Goal: Task Accomplishment & Management: Complete application form

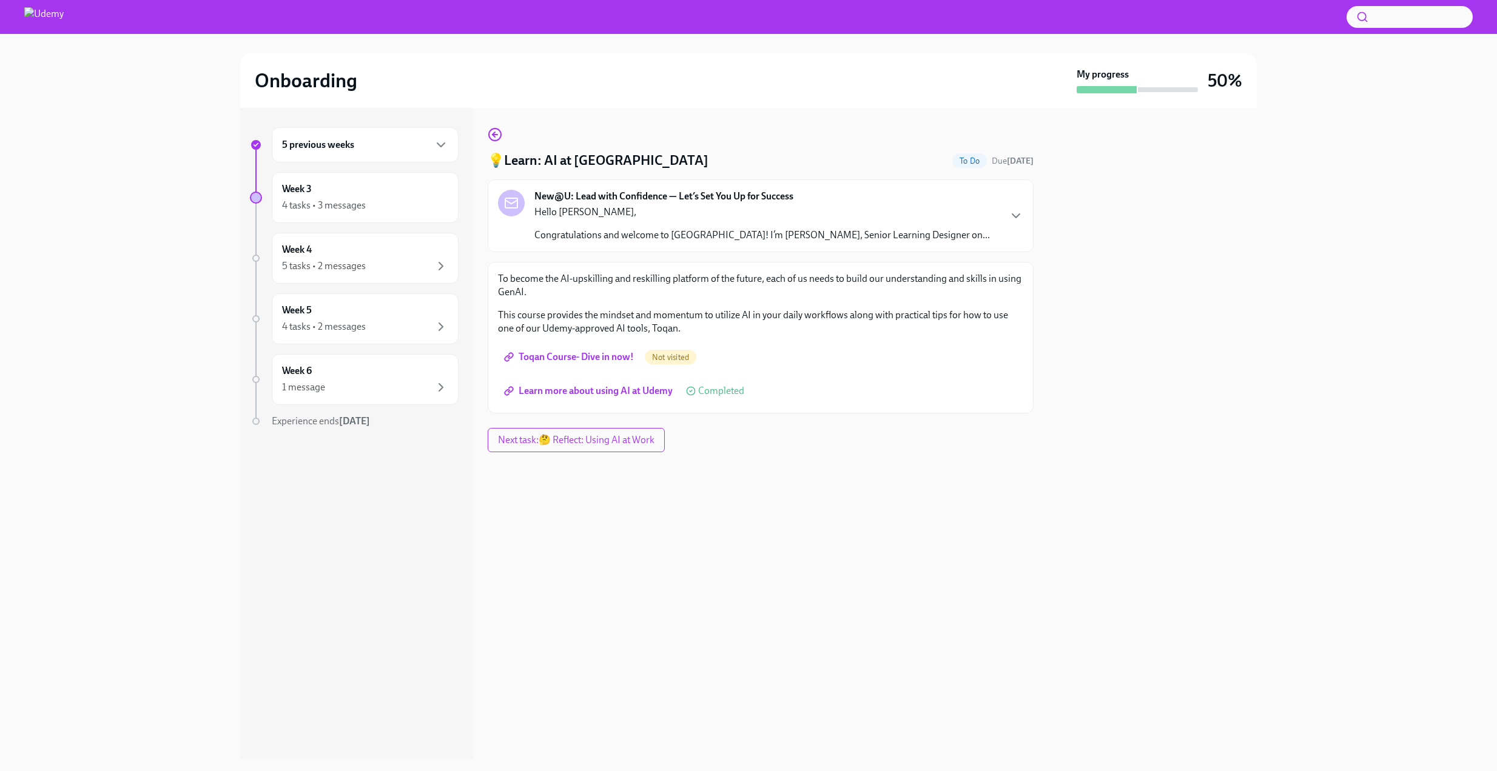
click at [598, 355] on span "Toqan Course- Dive in now!" at bounding box center [569, 357] width 127 height 12
click at [494, 133] on icon "button" at bounding box center [495, 134] width 15 height 15
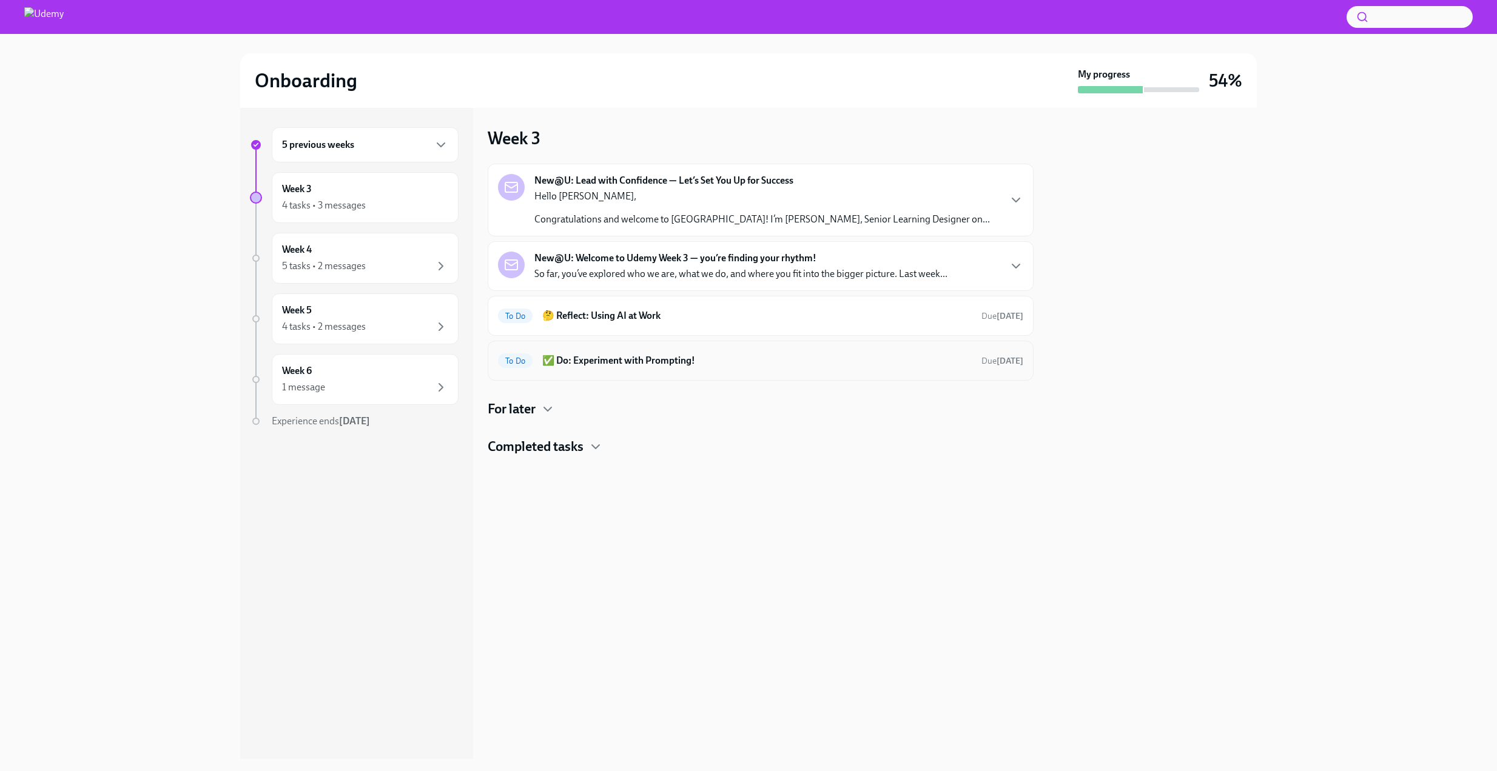
click at [782, 355] on h6 "✅ Do: Experiment with Prompting!" at bounding box center [756, 360] width 429 height 13
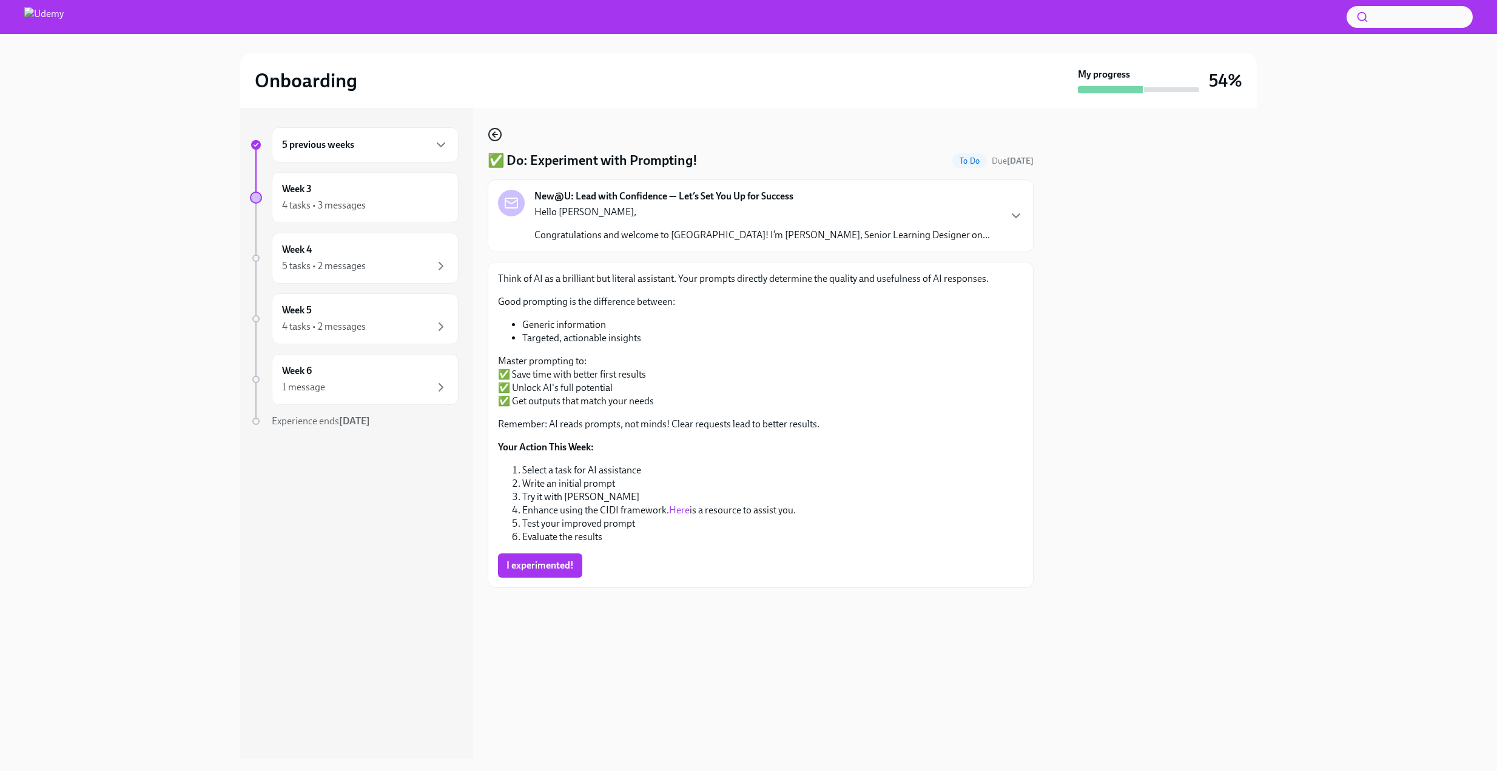
click at [498, 133] on icon "button" at bounding box center [495, 134] width 15 height 15
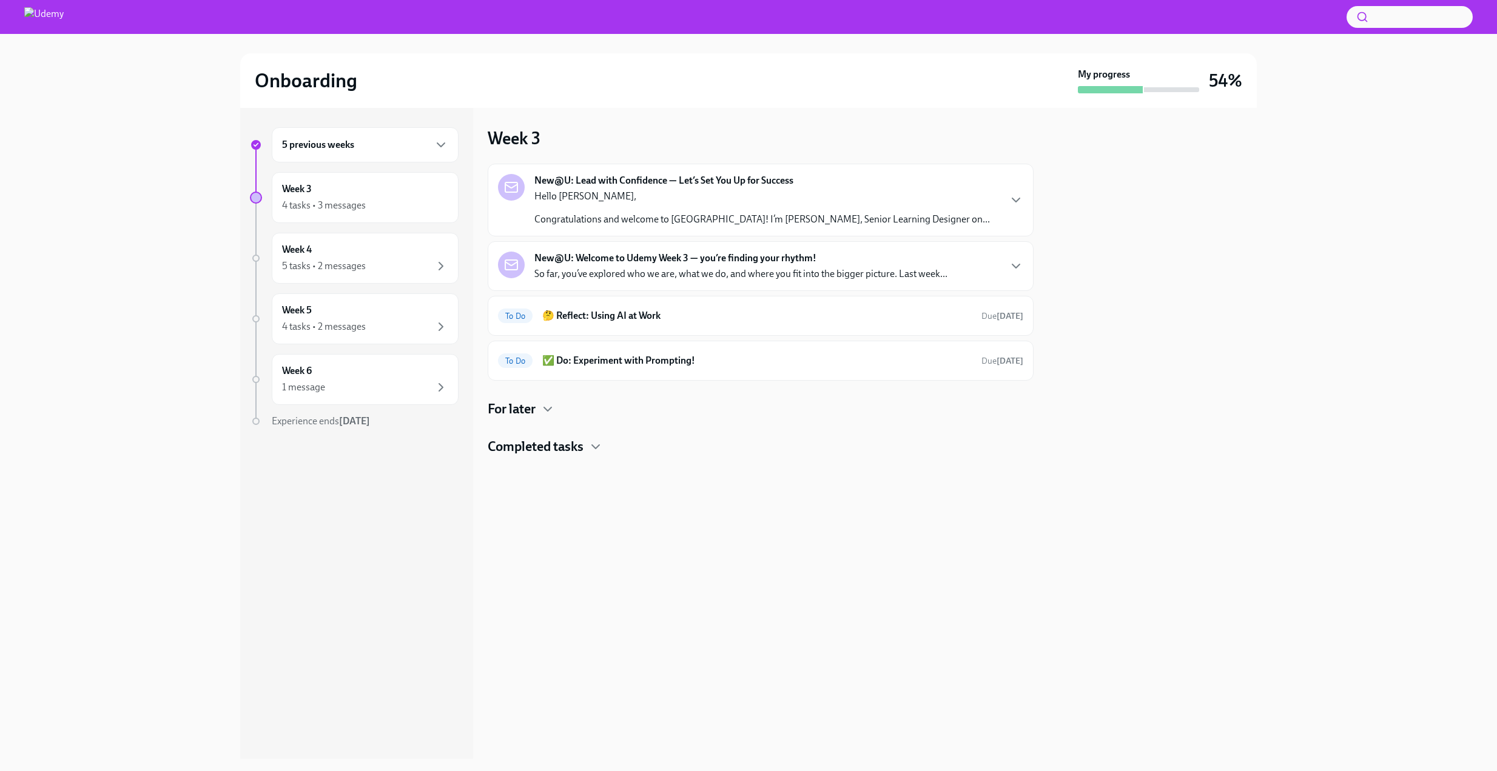
click at [572, 446] on h4 "Completed tasks" at bounding box center [536, 447] width 96 height 18
click at [640, 486] on h6 "💡Learn: AI at [GEOGRAPHIC_DATA]" at bounding box center [743, 485] width 405 height 13
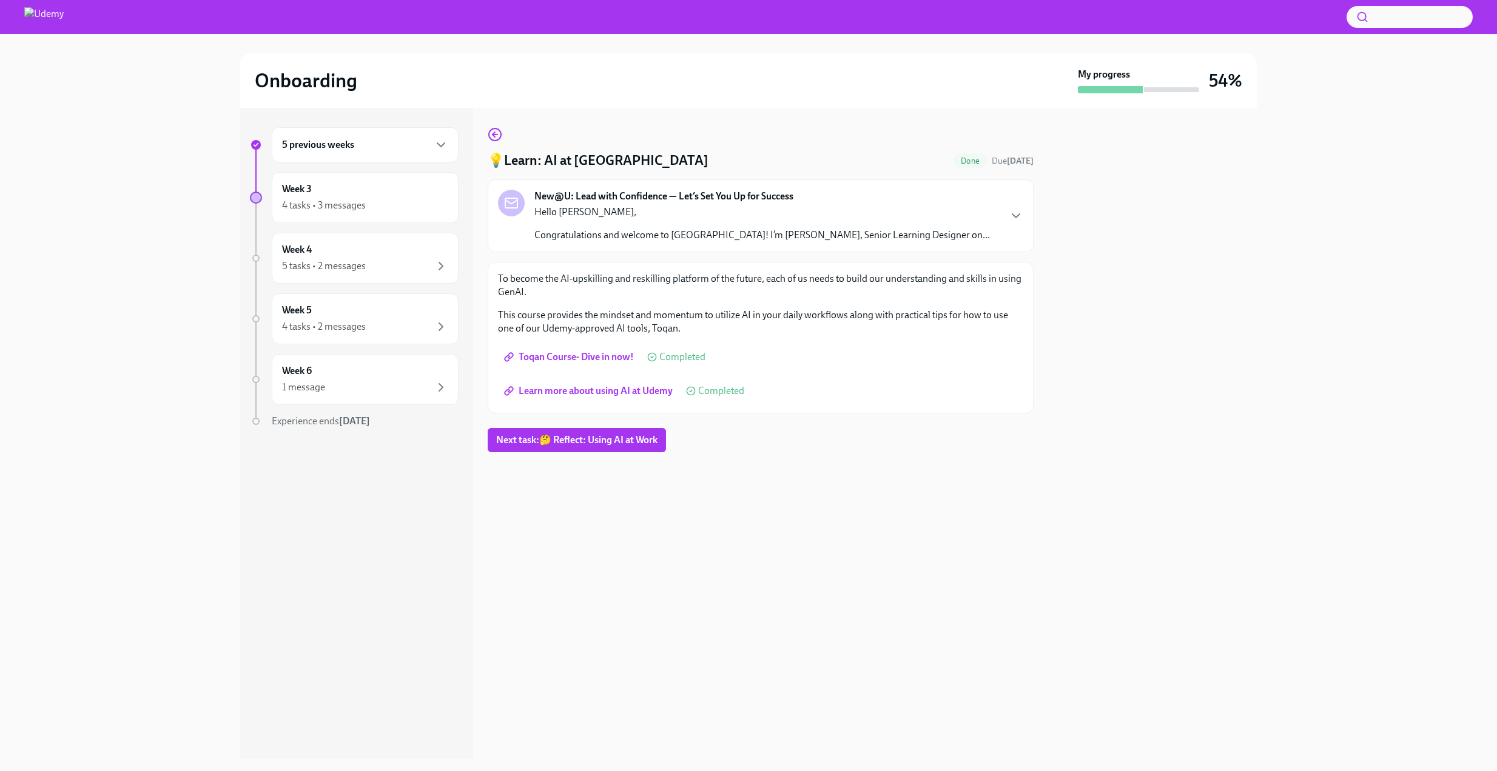
click at [588, 392] on span "Learn more about using AI at Udemy" at bounding box center [589, 391] width 166 height 12
click at [581, 388] on span "Learn more about using AI at Udemy" at bounding box center [589, 391] width 166 height 12
click at [443, 143] on icon "button" at bounding box center [441, 145] width 15 height 15
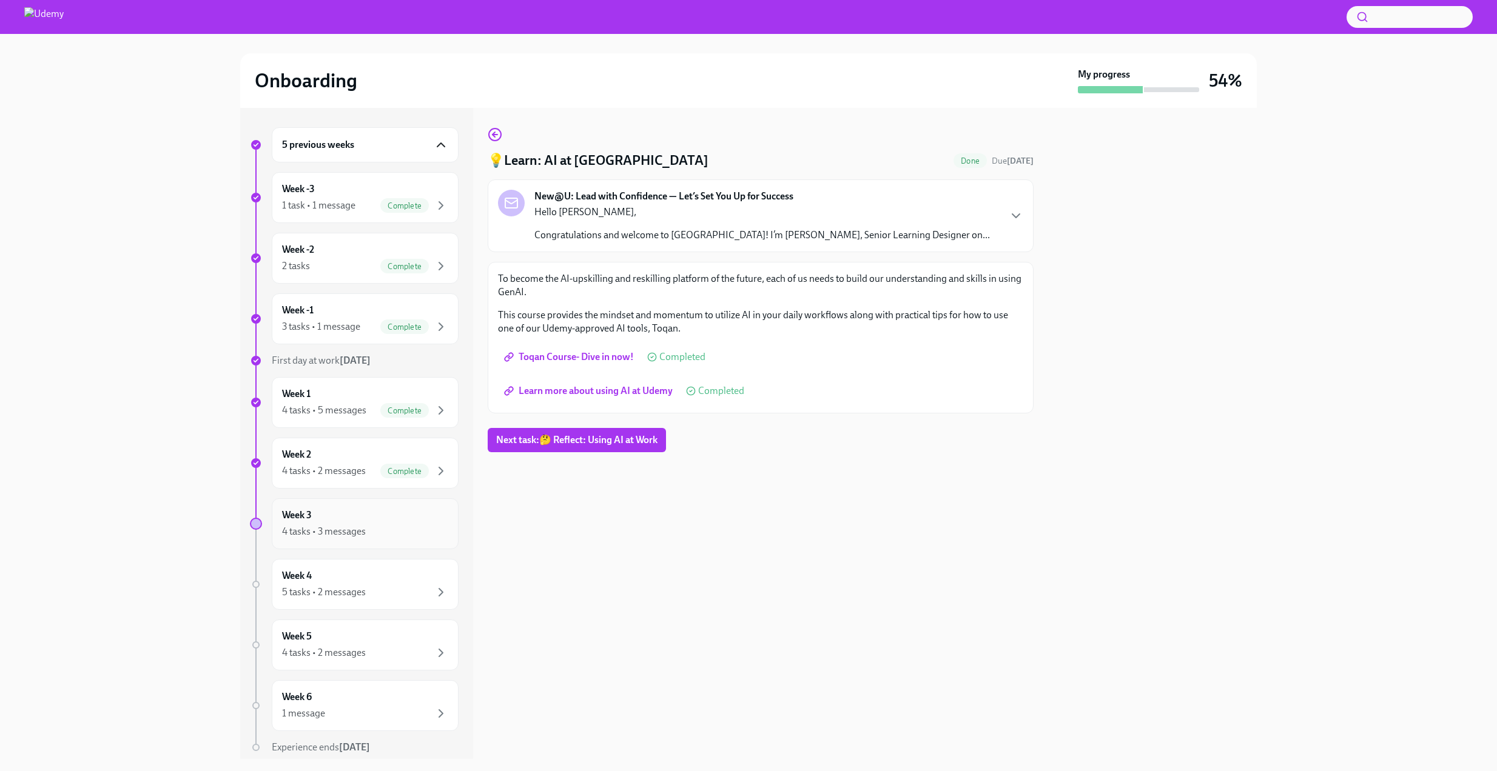
scroll to position [44, 0]
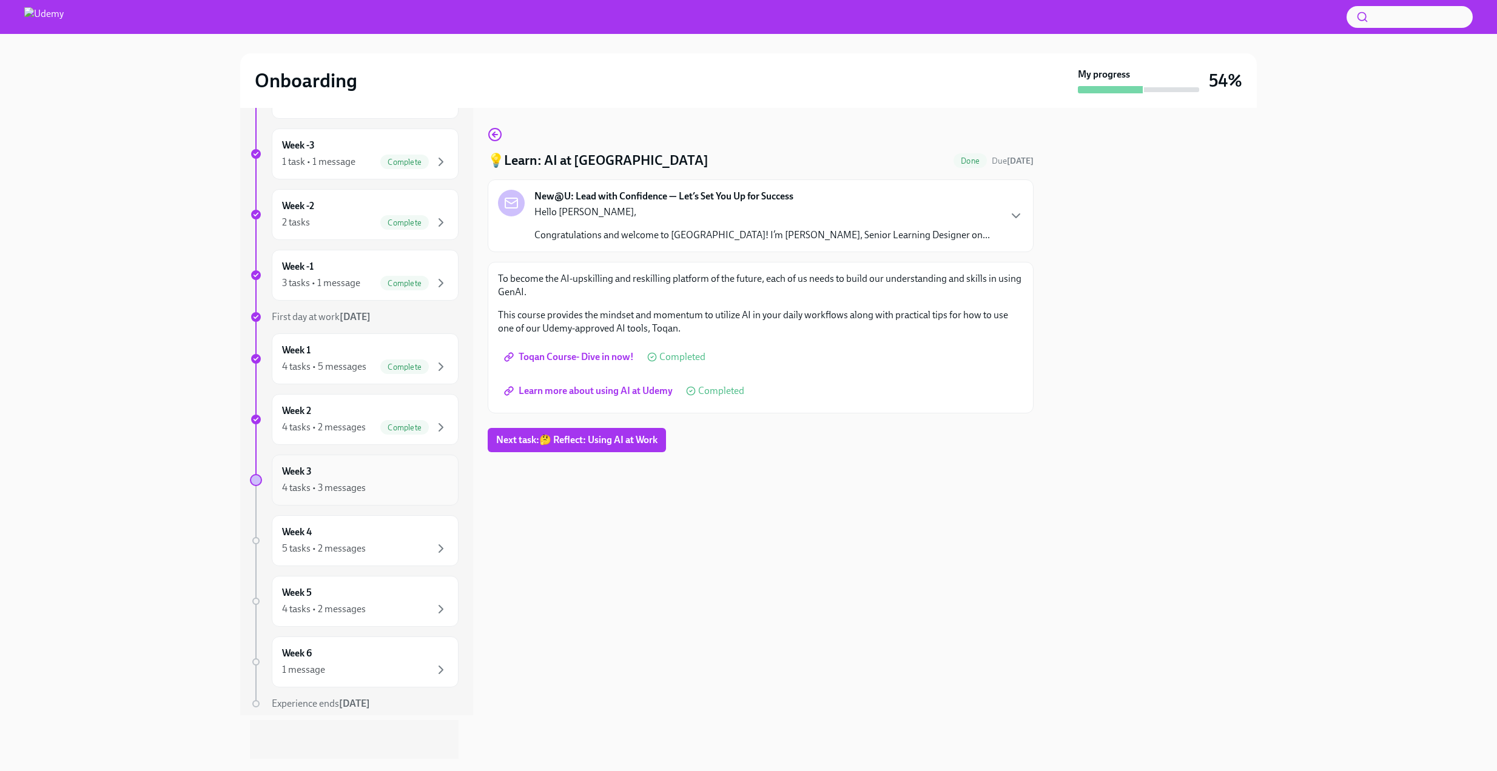
click at [403, 485] on div "4 tasks • 3 messages" at bounding box center [365, 488] width 166 height 15
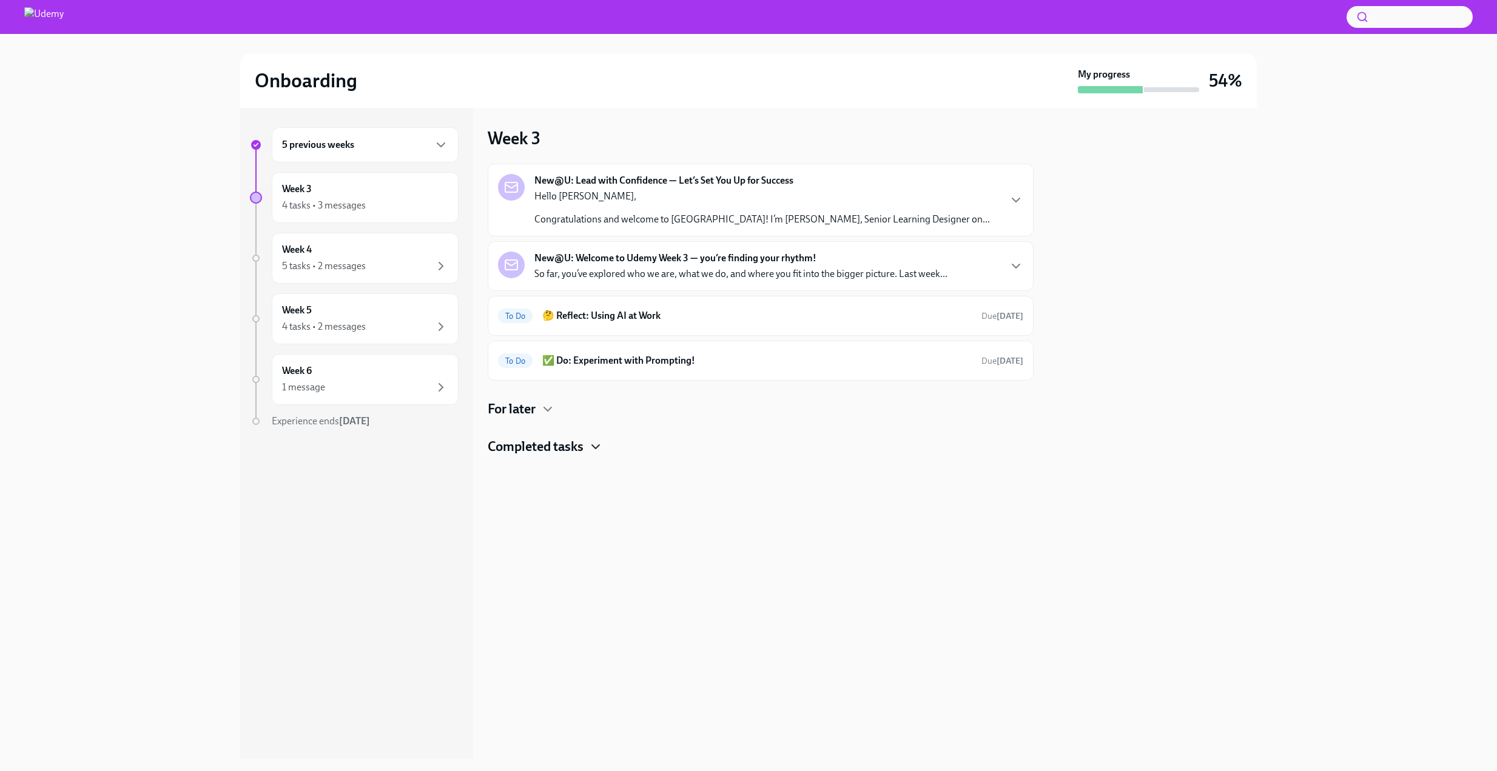
click at [594, 443] on icon "button" at bounding box center [595, 447] width 15 height 15
click at [551, 411] on icon "button" at bounding box center [547, 409] width 15 height 15
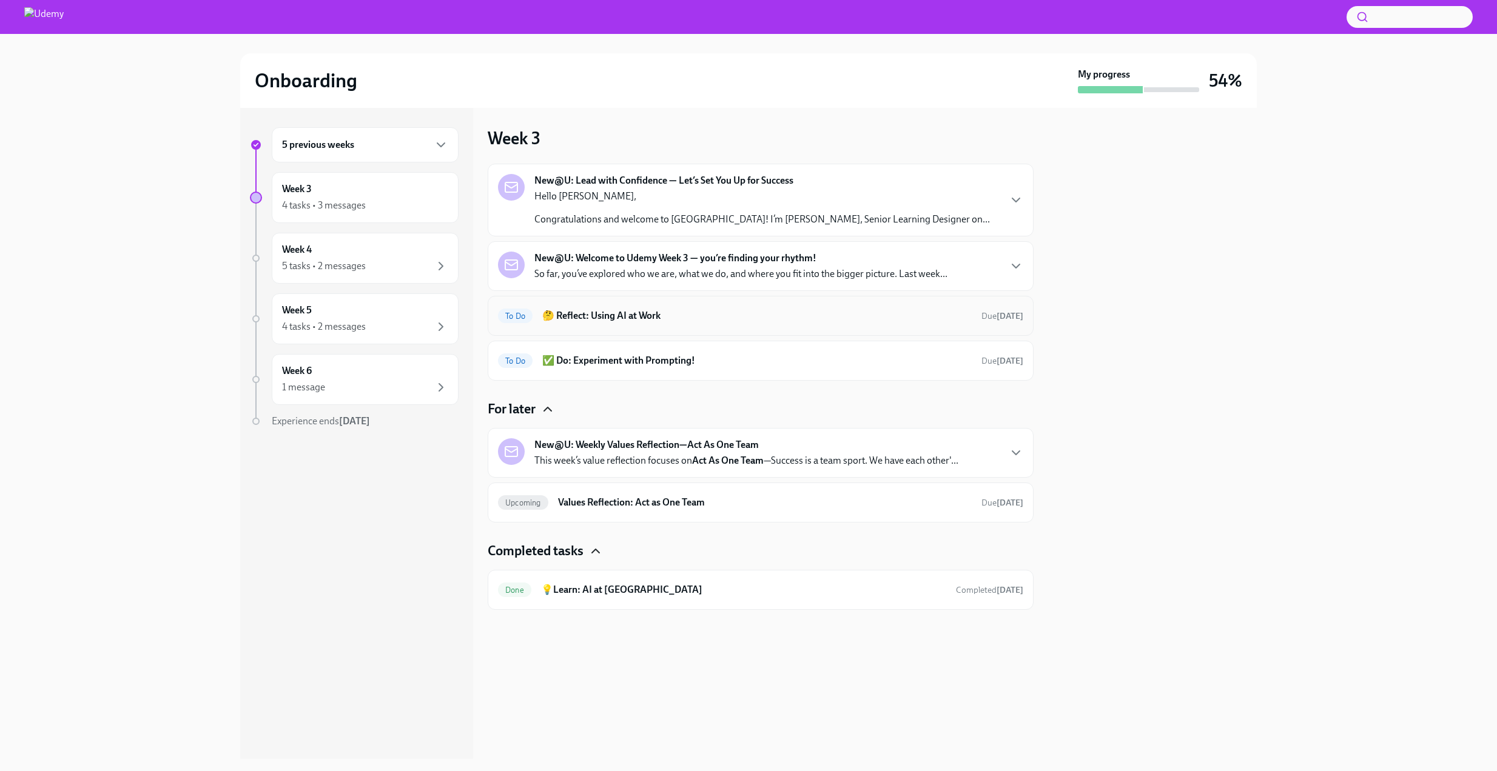
click at [771, 315] on h6 "🤔 Reflect: Using AI at Work" at bounding box center [756, 315] width 429 height 13
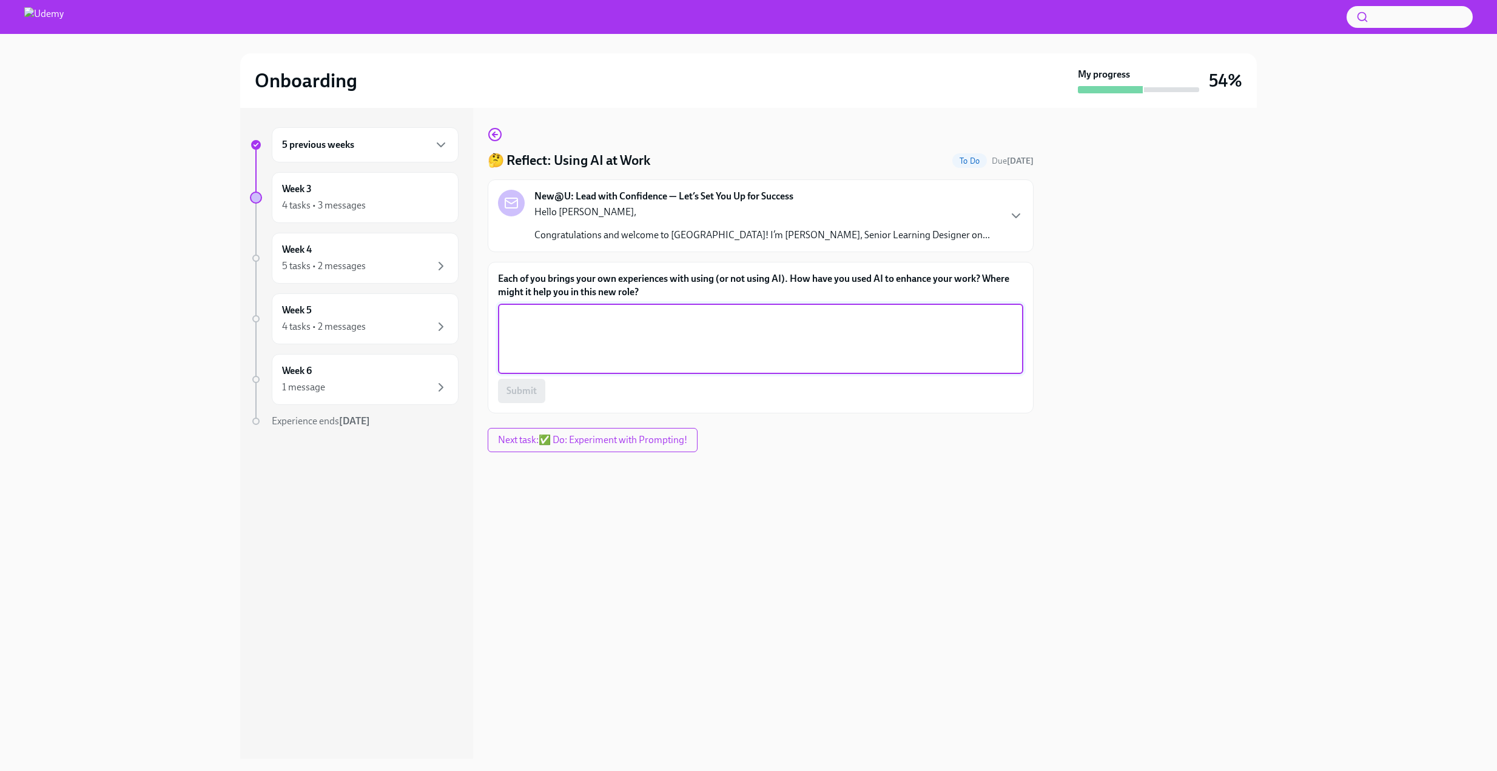
click at [666, 337] on textarea "Each of you brings your own experiences with using (or not using AI). How have …" at bounding box center [760, 339] width 511 height 58
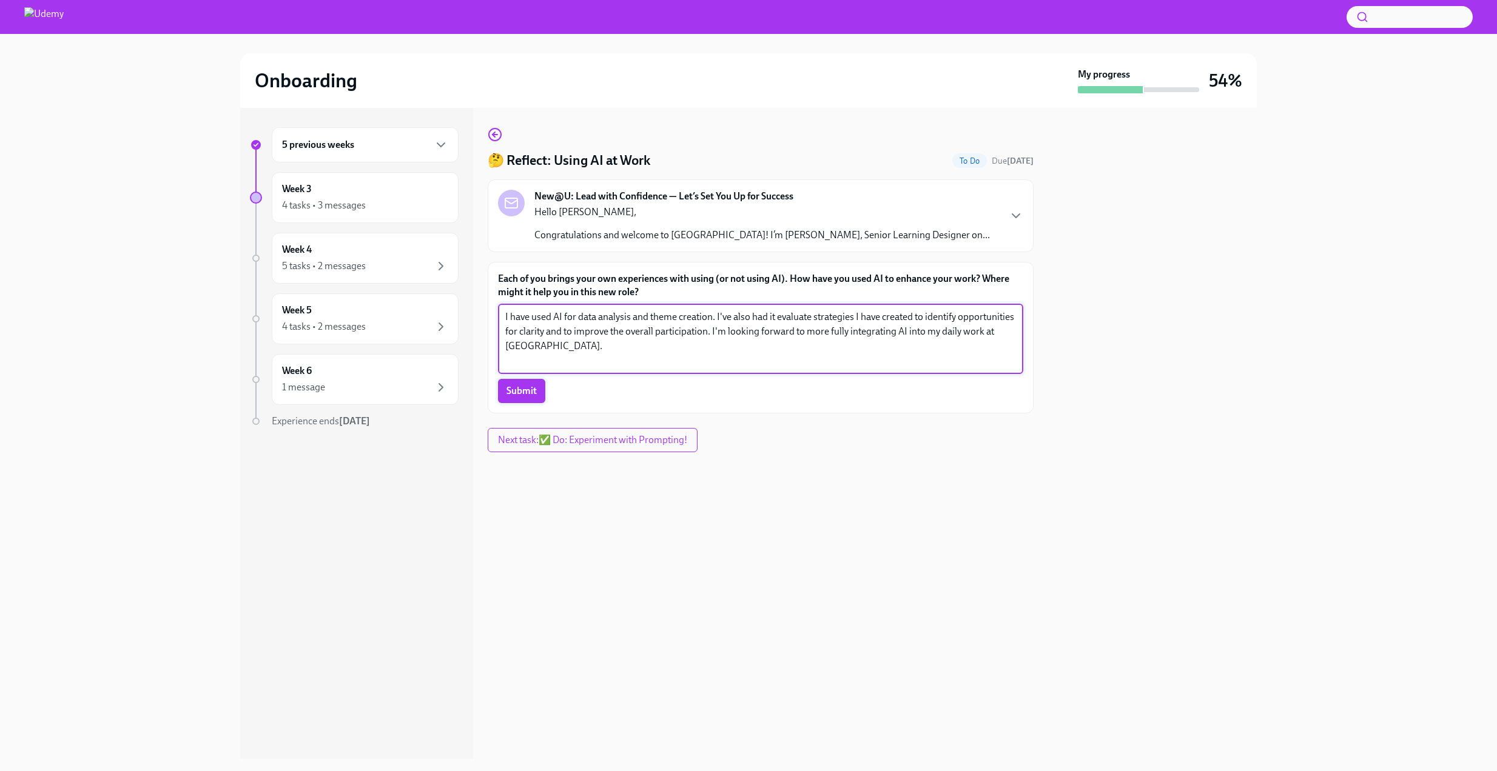
type textarea "I have used AI for data analysis and theme creation. I've also had it evaluate …"
click at [532, 389] on span "Submit" at bounding box center [521, 391] width 30 height 12
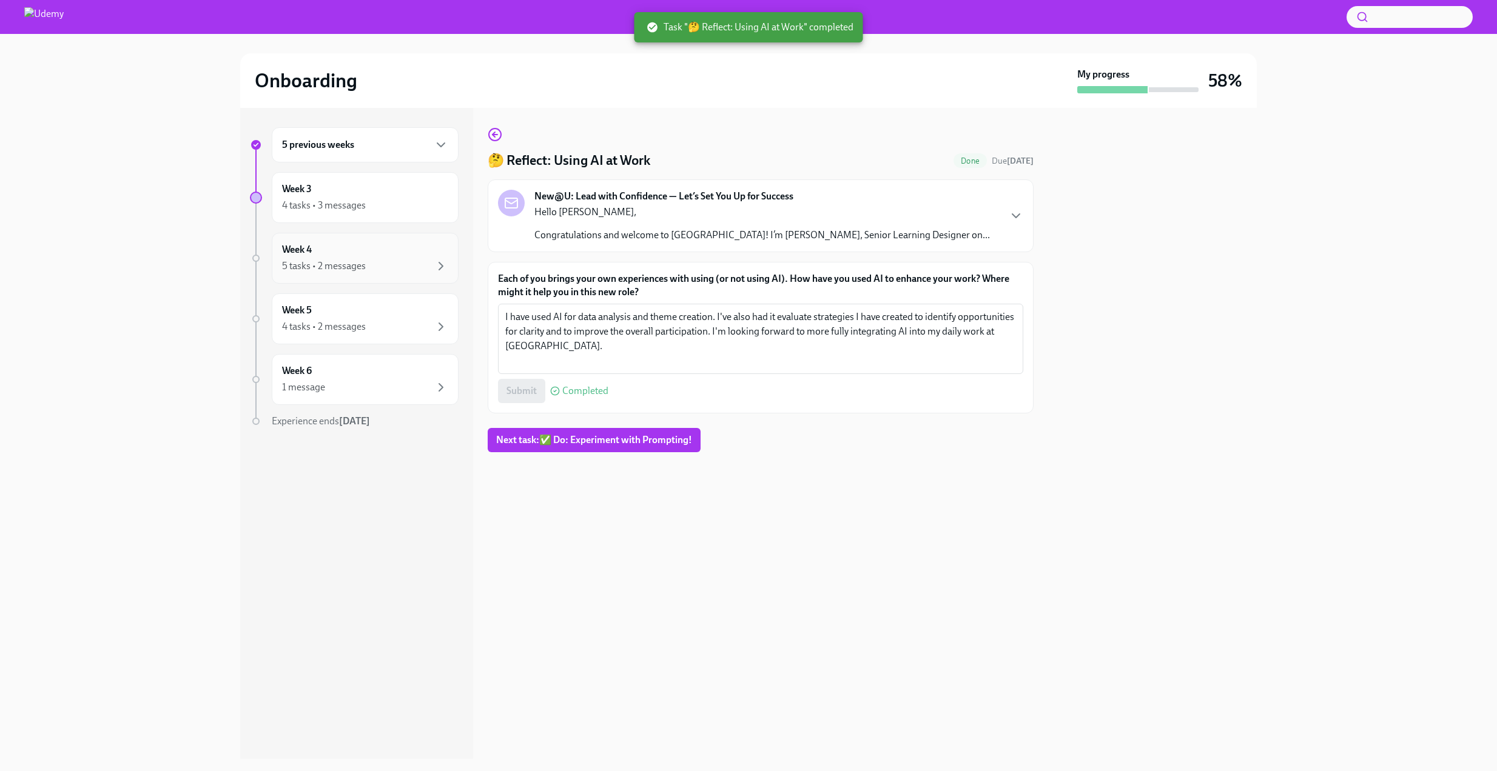
click at [360, 256] on div "Week 4 5 tasks • 2 messages" at bounding box center [365, 258] width 166 height 30
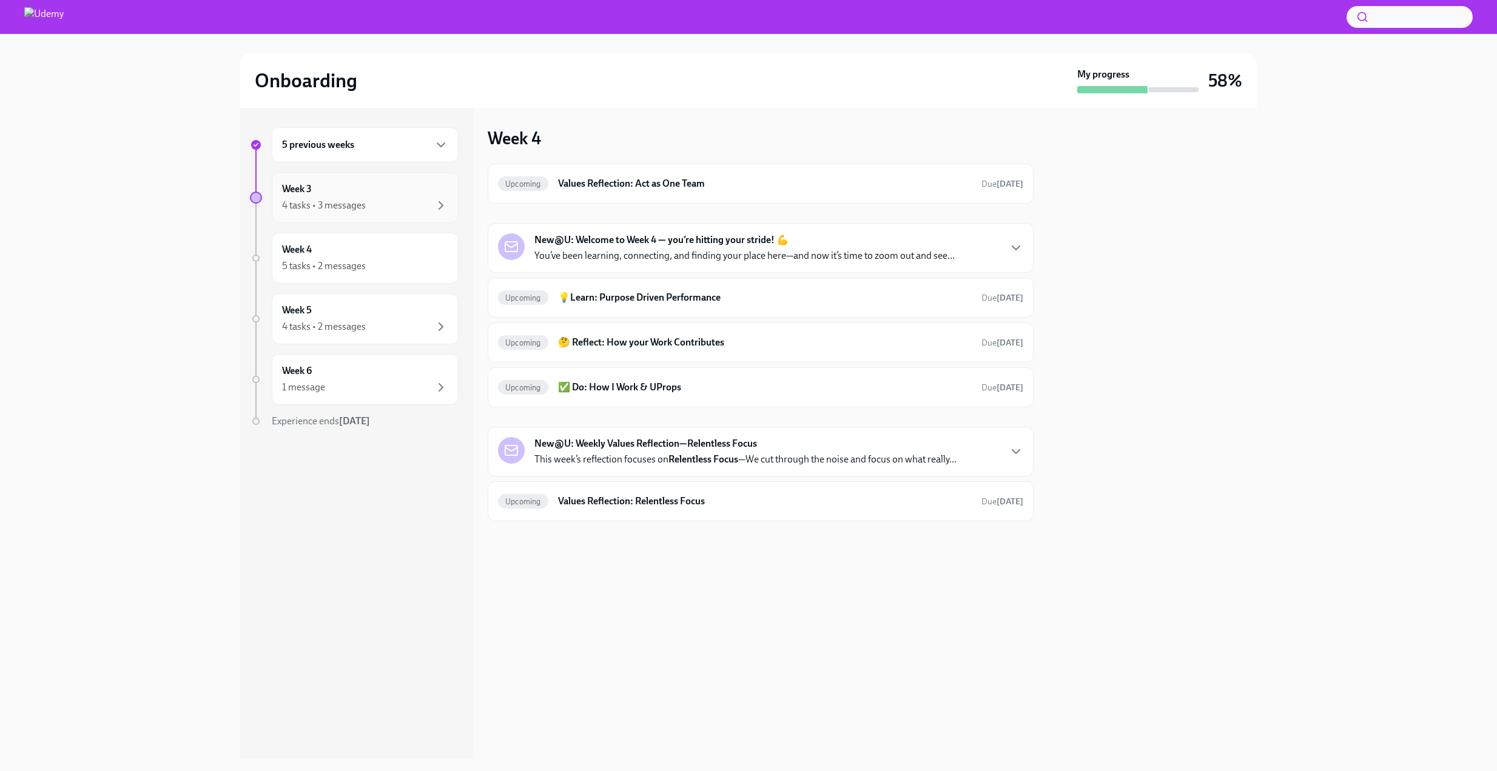
click at [346, 203] on div "4 tasks • 3 messages" at bounding box center [324, 205] width 84 height 13
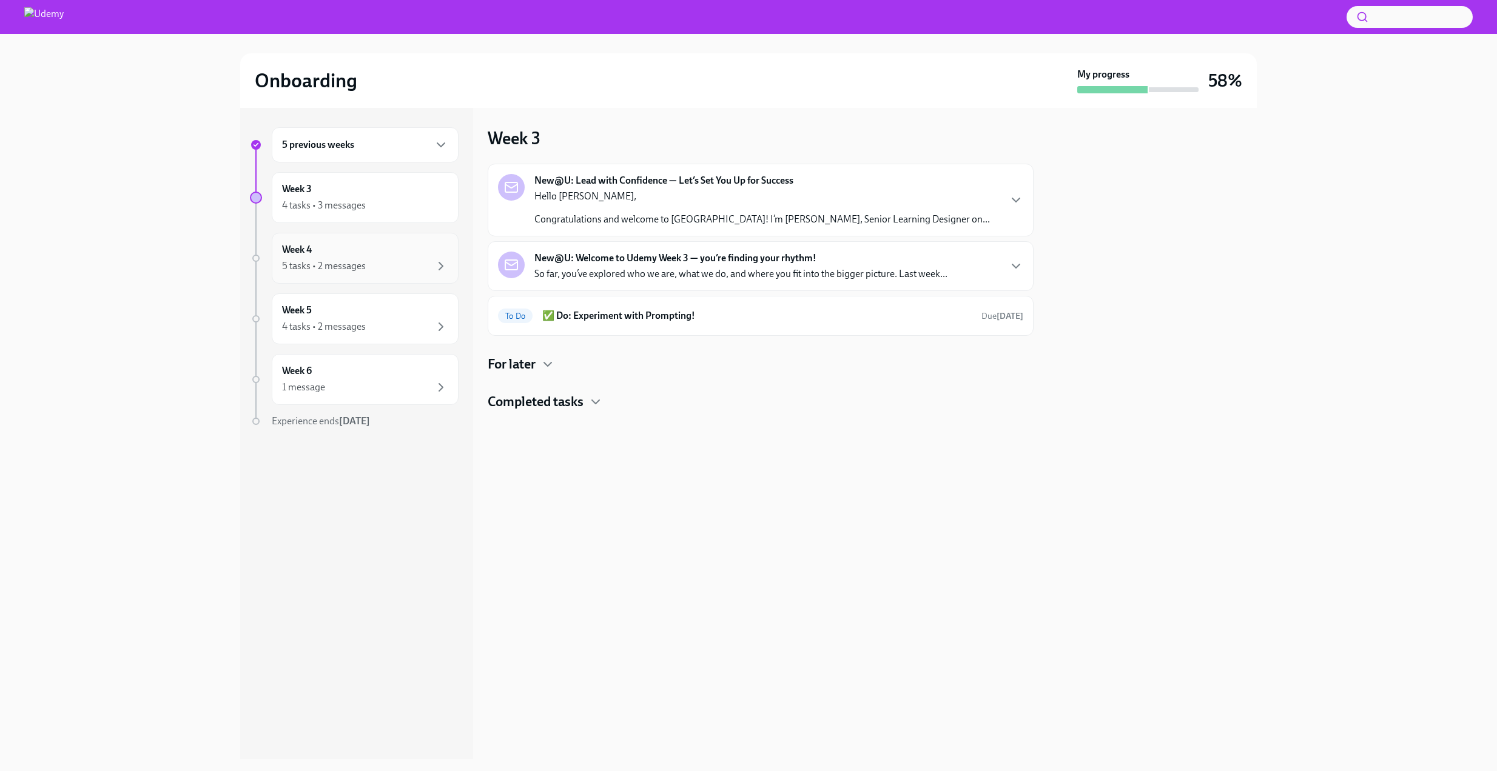
click at [369, 269] on div "5 tasks • 2 messages" at bounding box center [365, 266] width 166 height 15
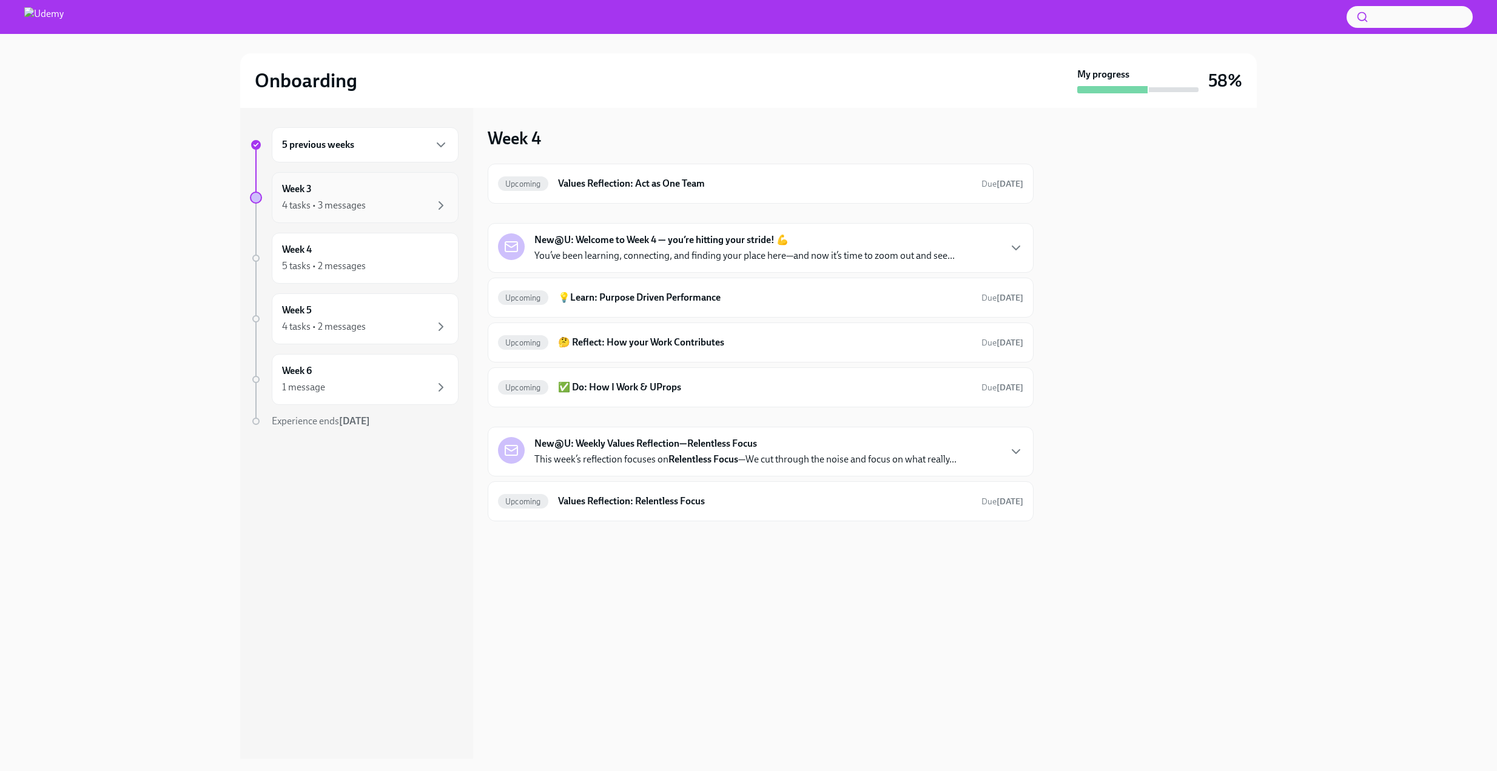
click at [357, 201] on div "4 tasks • 3 messages" at bounding box center [324, 205] width 84 height 13
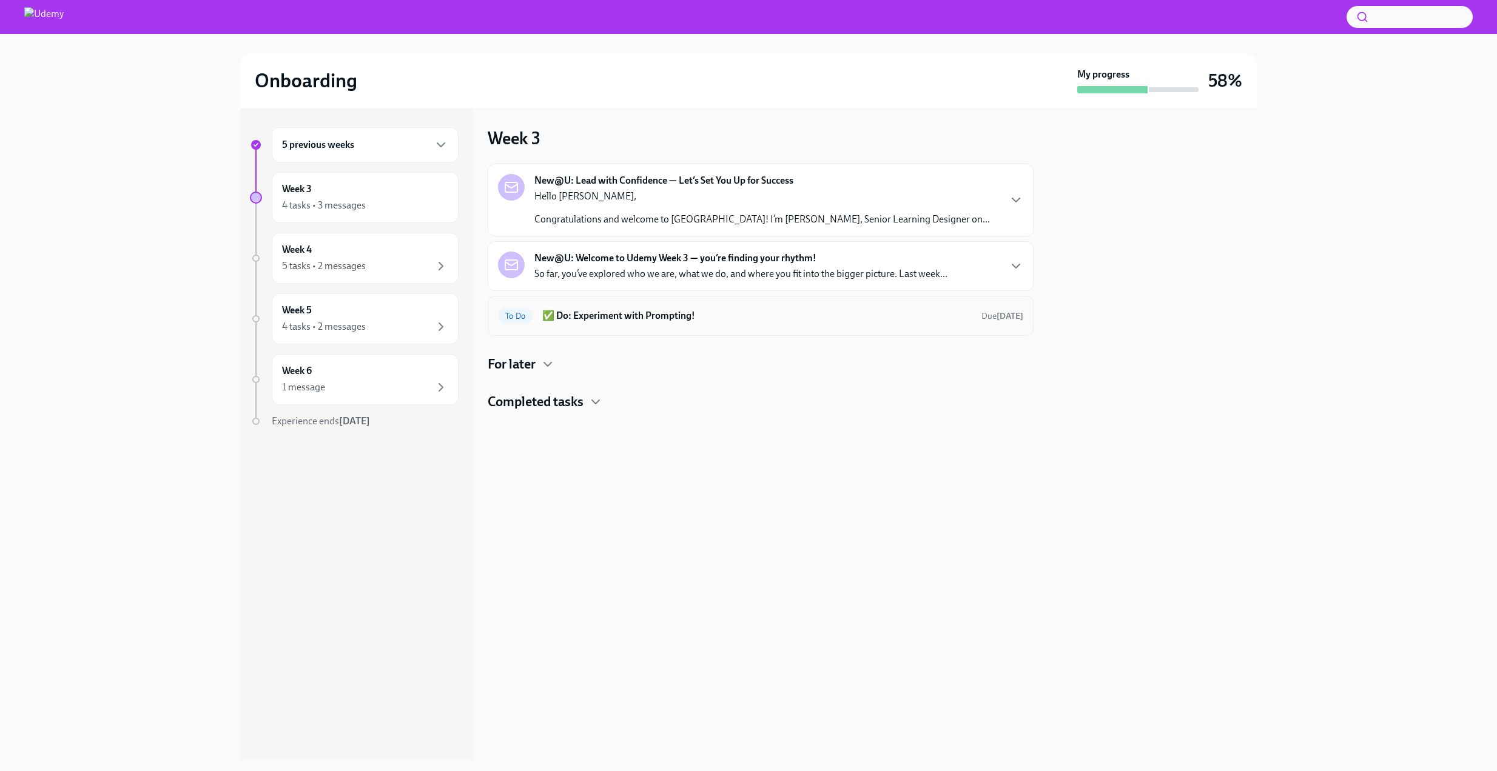
click at [714, 326] on div "To Do ✅ Do: Experiment with Prompting! Due [DATE]" at bounding box center [761, 316] width 546 height 40
click at [519, 312] on span "To Do" at bounding box center [515, 316] width 35 height 9
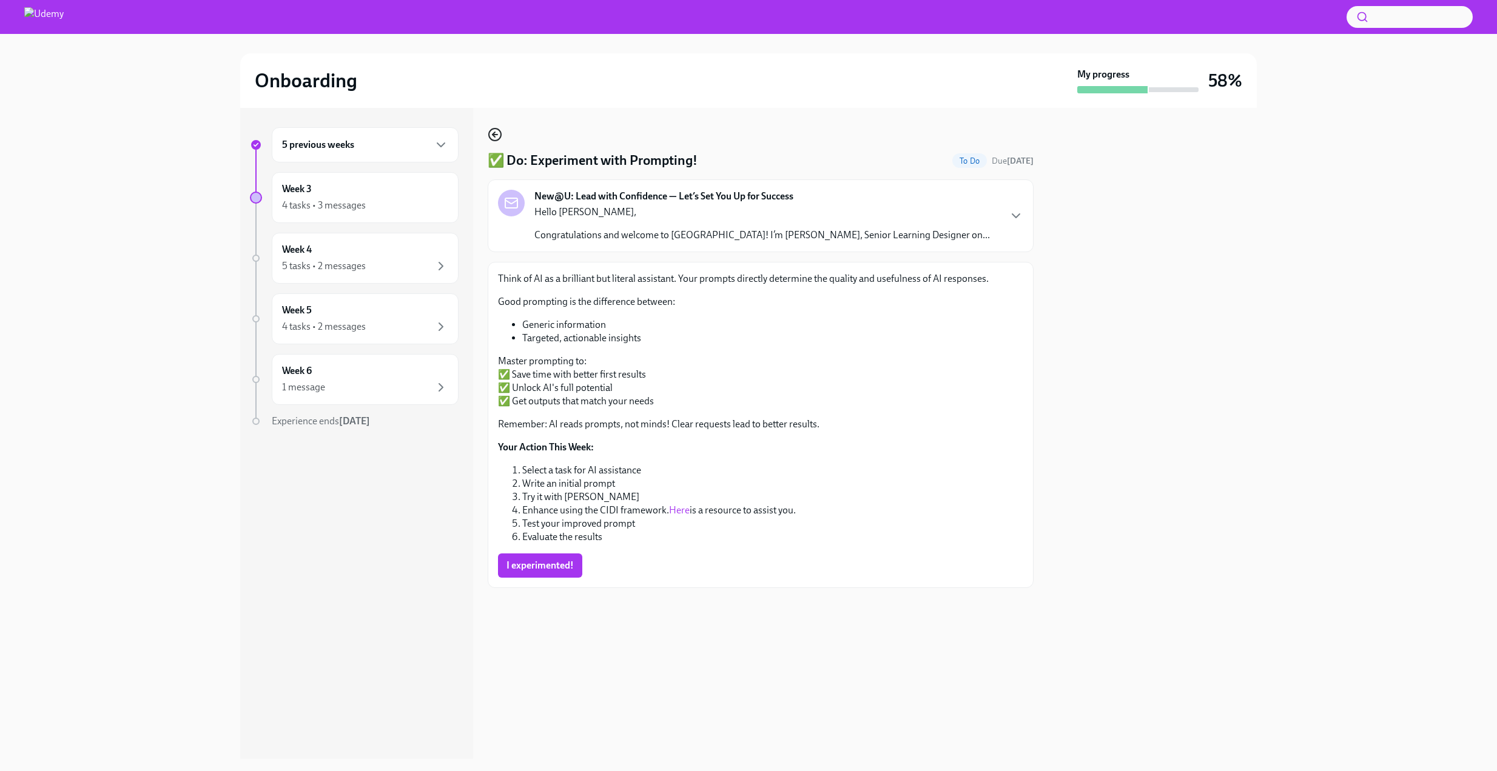
click at [497, 130] on icon "button" at bounding box center [495, 134] width 15 height 15
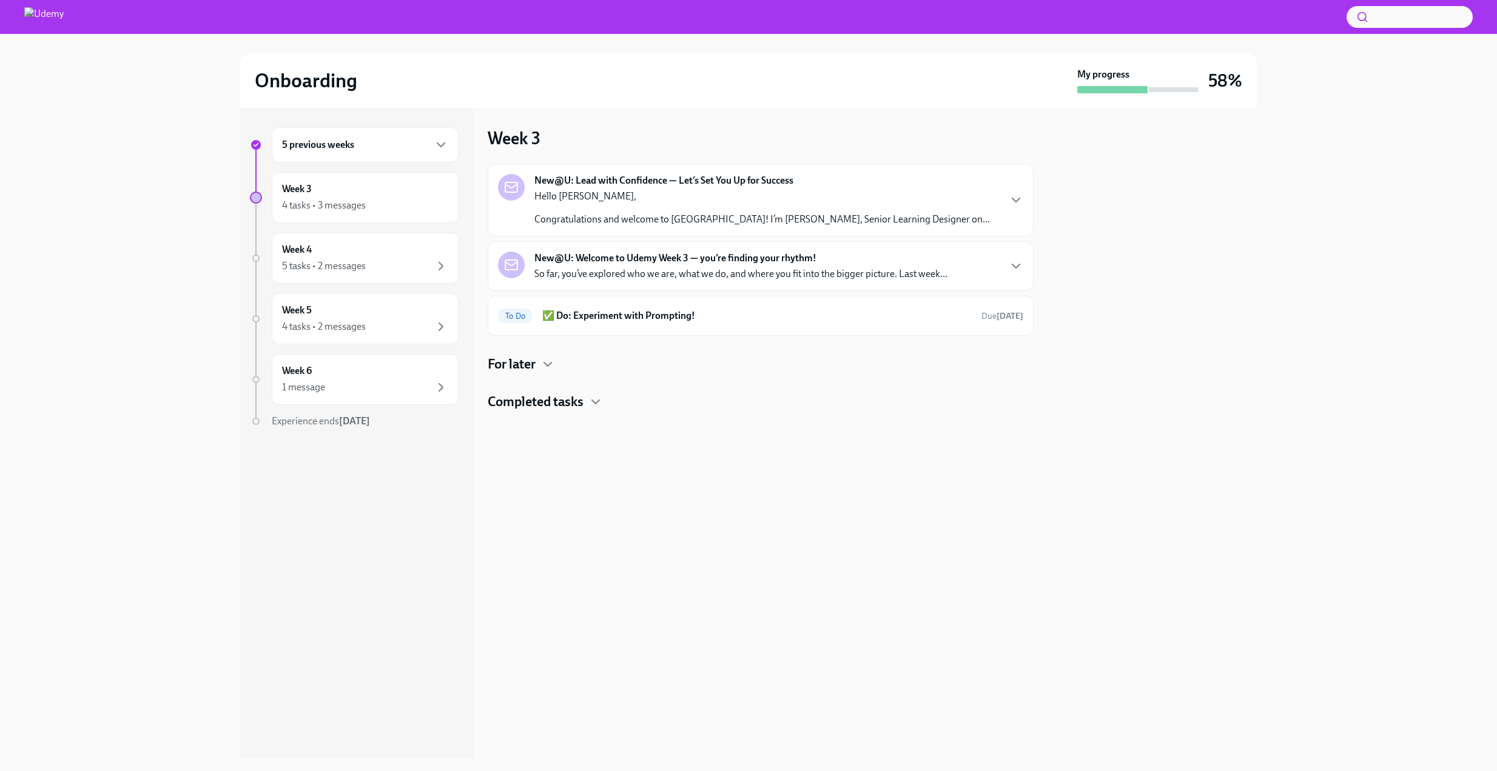
click at [861, 266] on div "New@U: Welcome to Udemy Week 3 — you’re finding your rhythm! So far, you’ve exp…" at bounding box center [740, 266] width 413 height 29
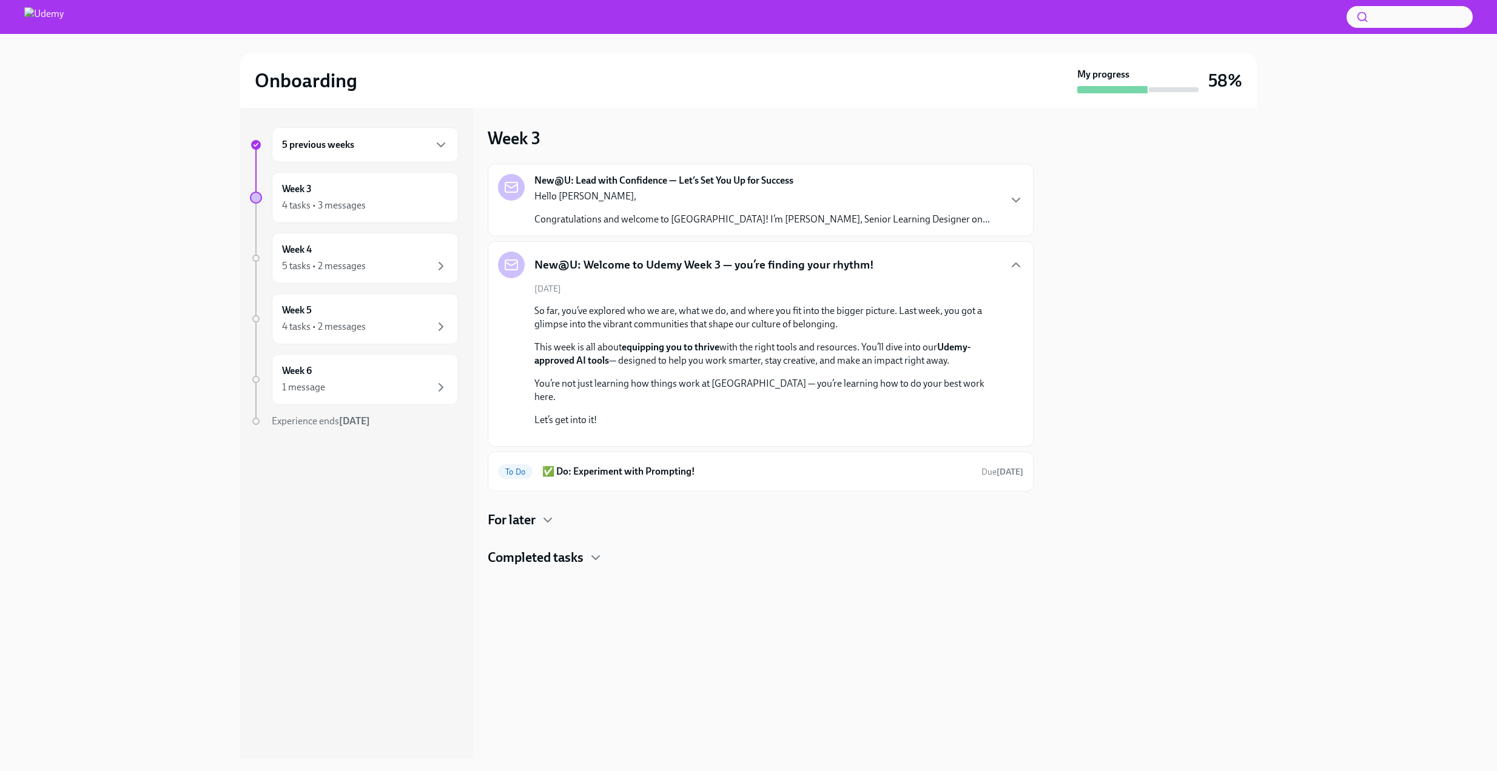
click at [818, 186] on div "New@U: Lead with Confidence — Let’s Set You Up for Success Hello [PERSON_NAME],…" at bounding box center [761, 200] width 455 height 52
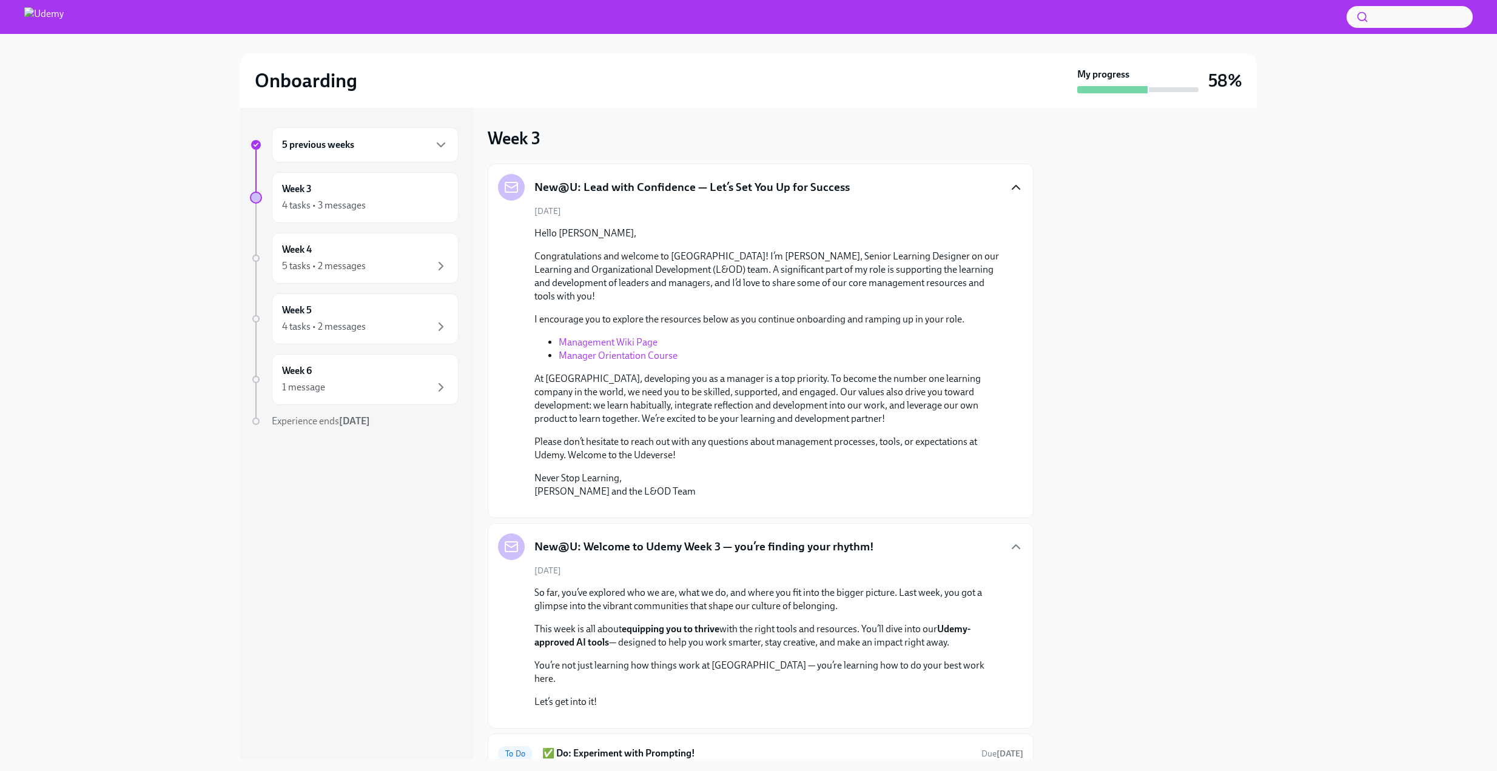
click at [1018, 183] on icon "button" at bounding box center [1016, 187] width 15 height 15
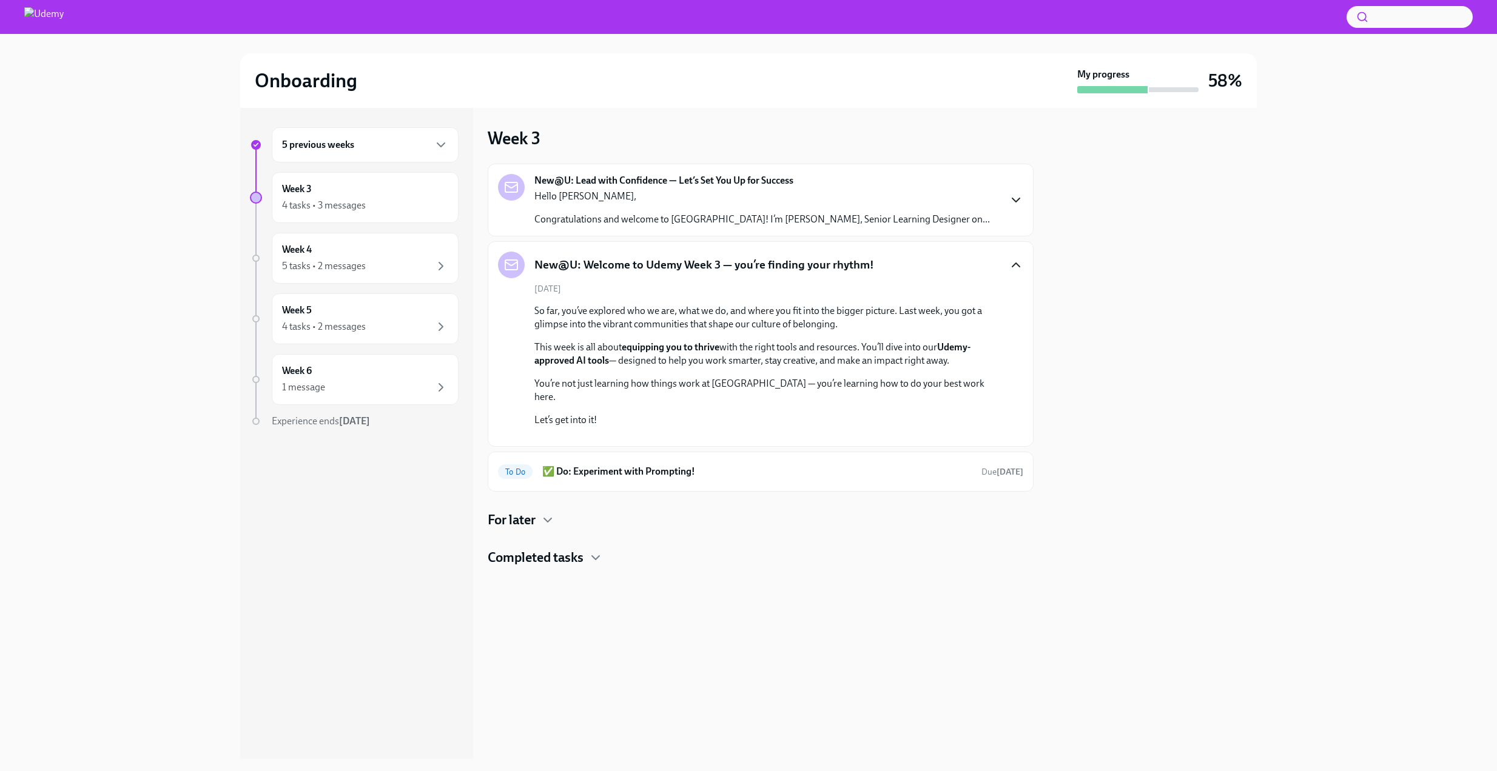
click at [1016, 266] on icon "button" at bounding box center [1016, 265] width 15 height 15
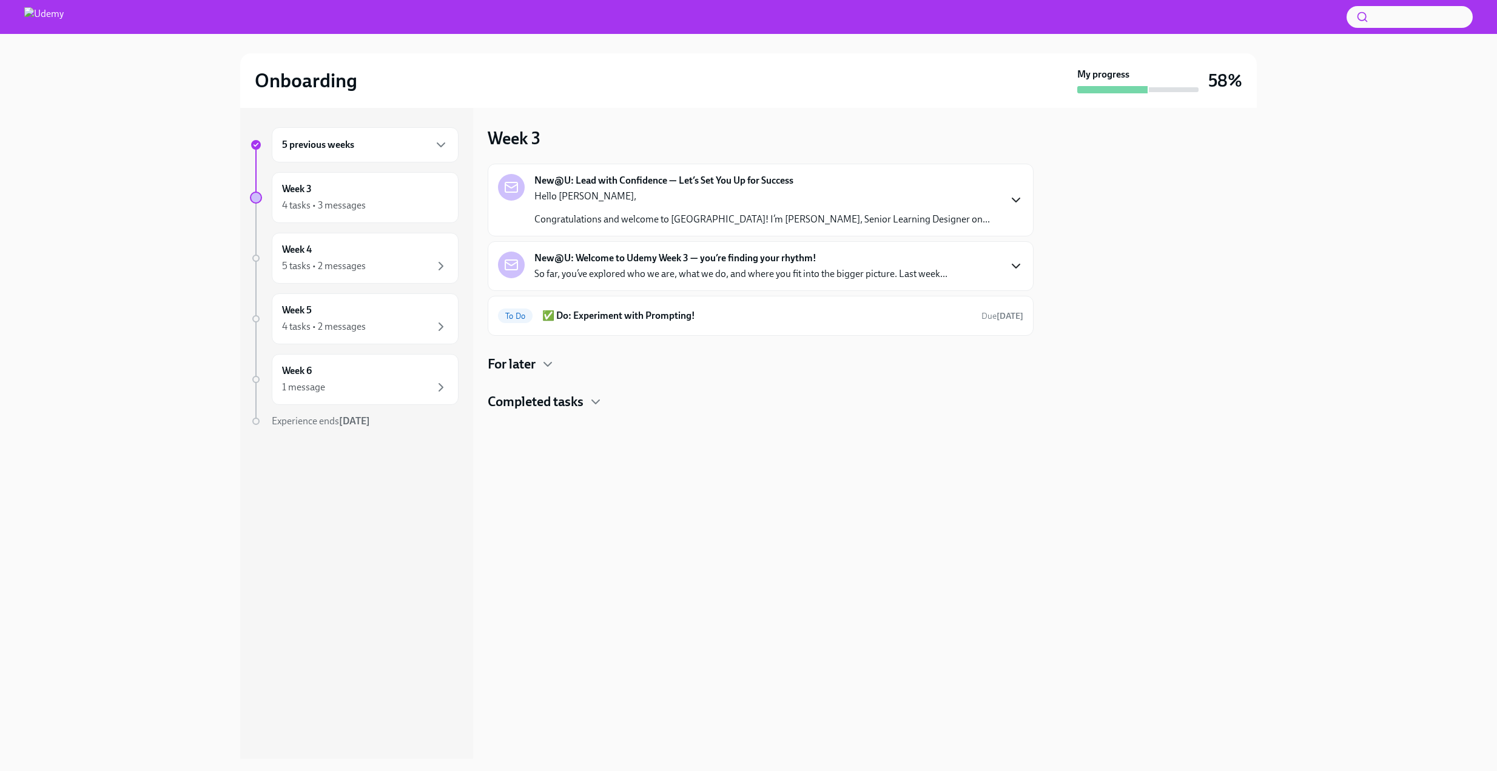
scroll to position [0, 0]
click at [551, 361] on icon "button" at bounding box center [547, 364] width 15 height 15
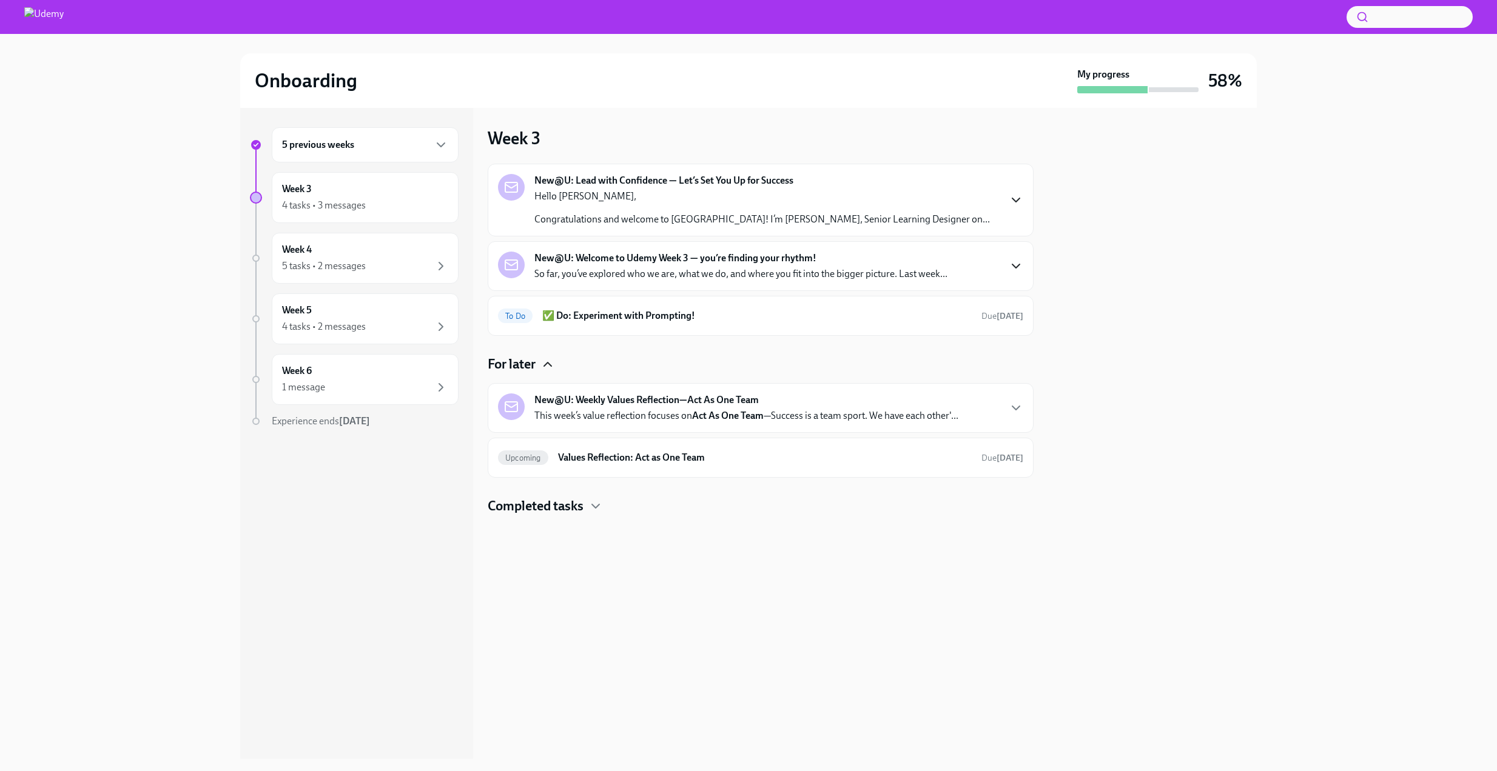
click at [548, 361] on icon "button" at bounding box center [547, 364] width 15 height 15
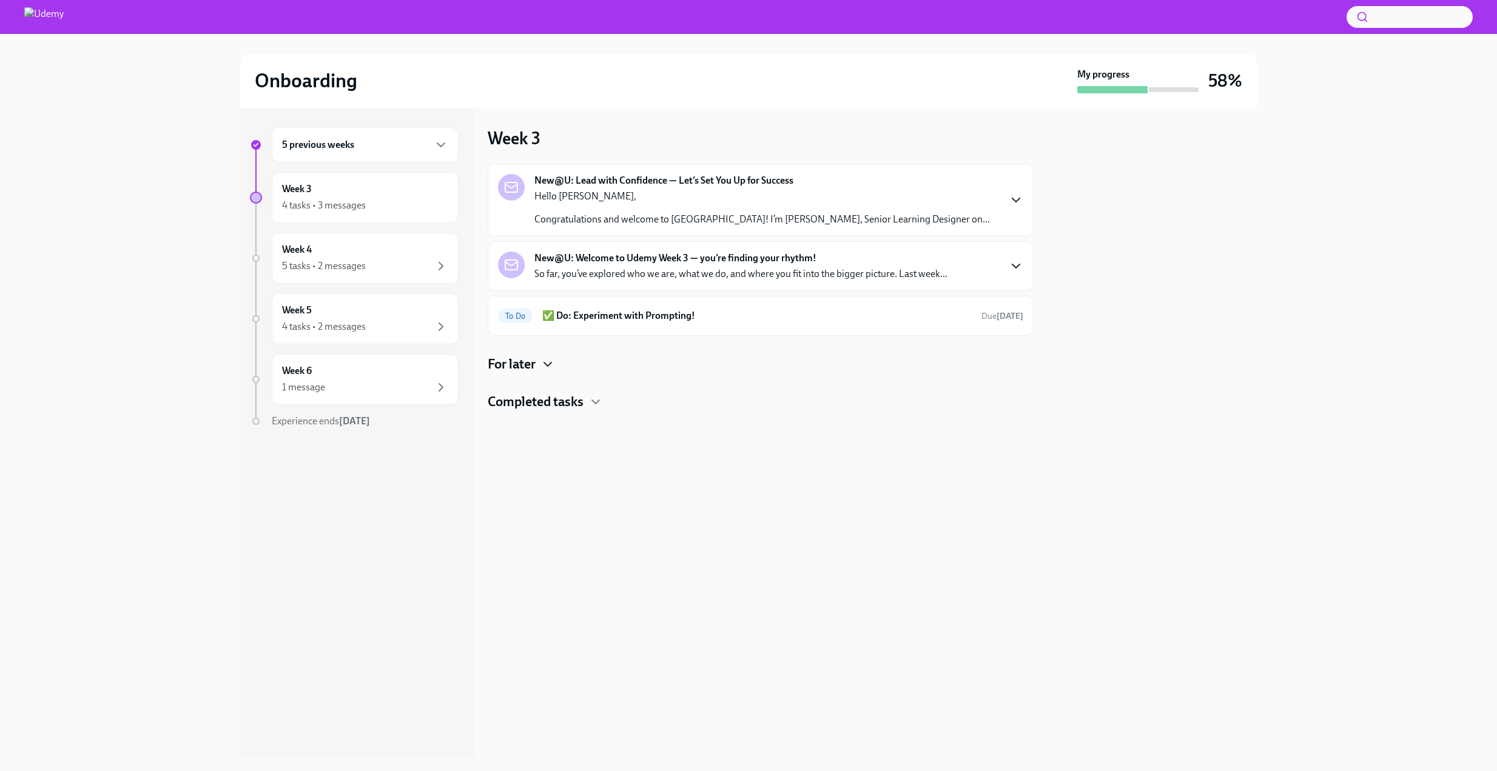
click at [764, 198] on p "Hello [PERSON_NAME]," at bounding box center [761, 196] width 455 height 13
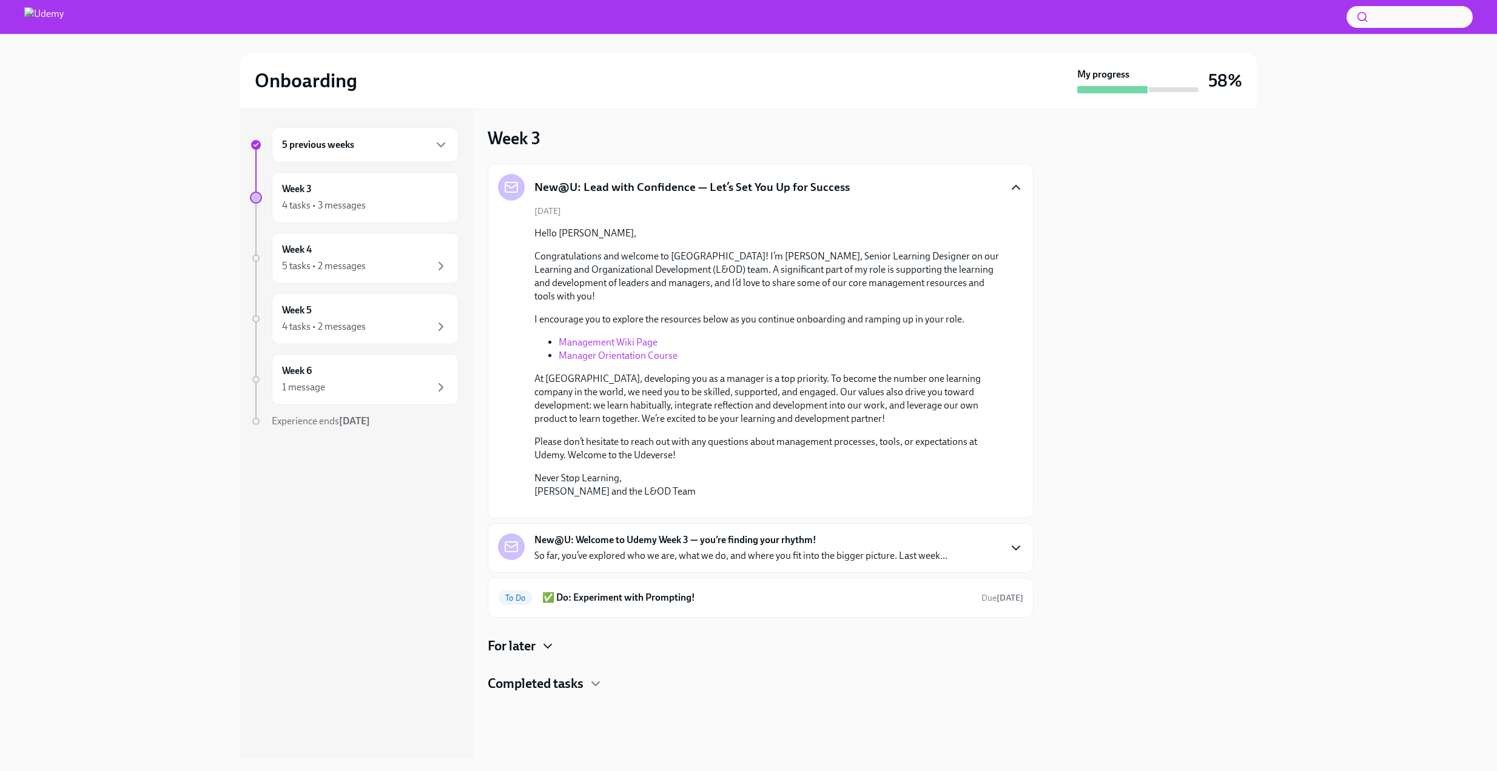
click at [637, 354] on link "Manager Orientation Course" at bounding box center [618, 356] width 119 height 12
